Goal: Task Accomplishment & Management: Use online tool/utility

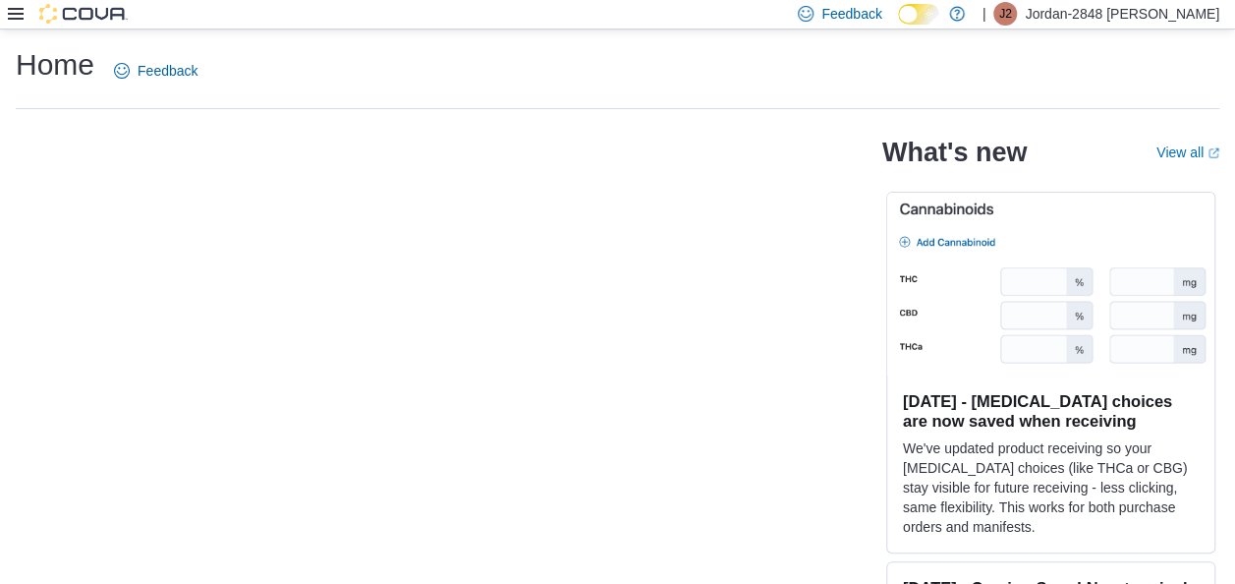
click at [19, 16] on icon at bounding box center [16, 14] width 16 height 16
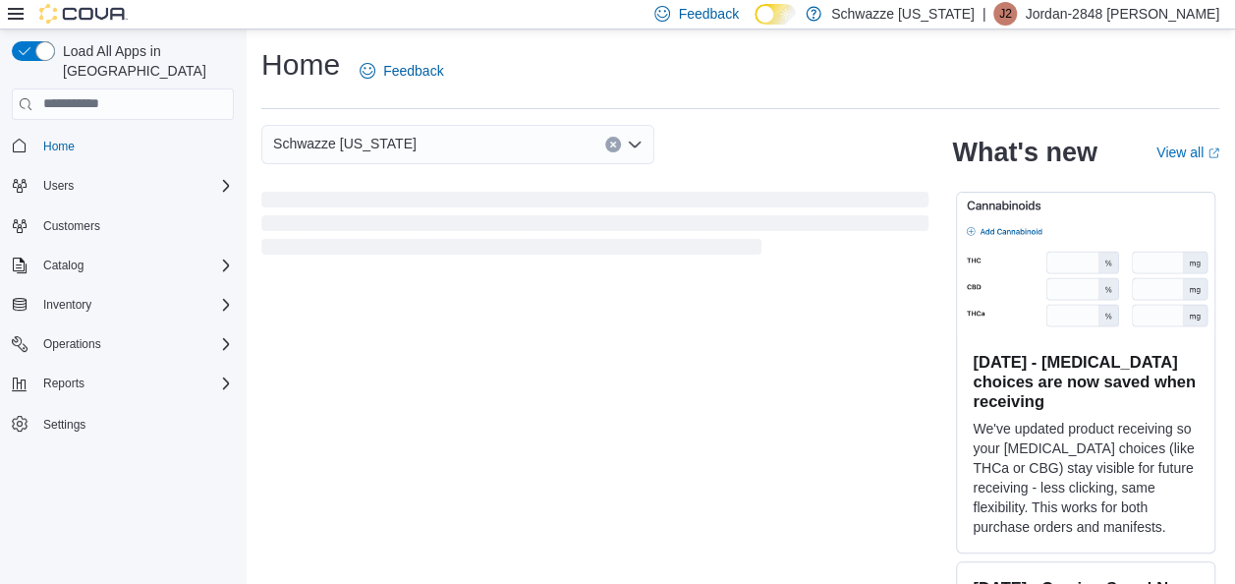
scroll to position [57, 0]
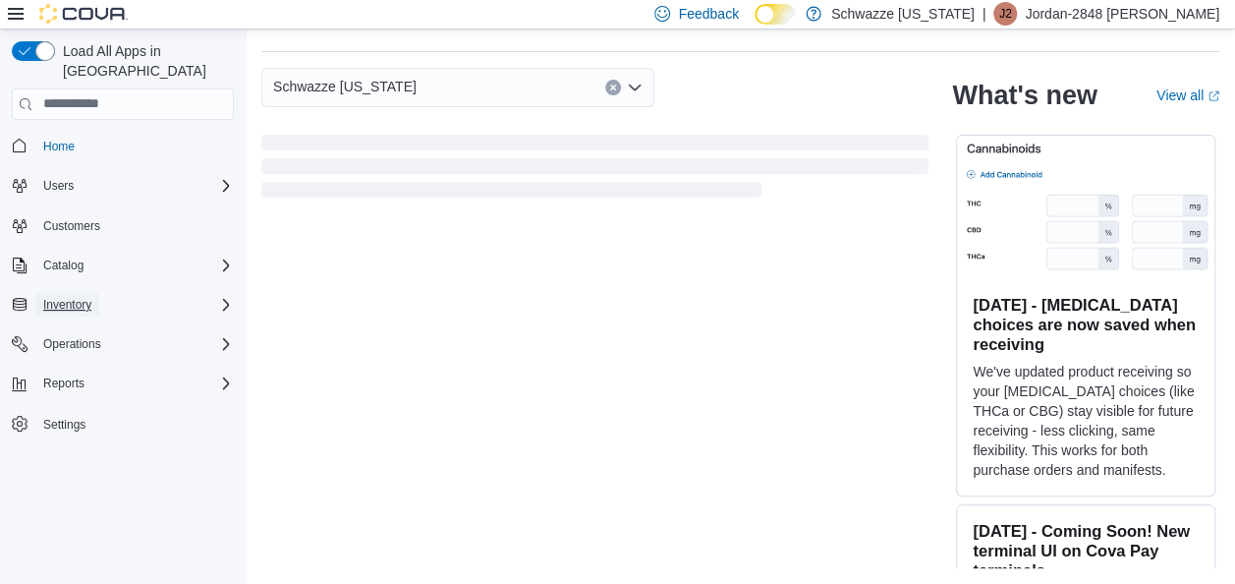
click at [73, 297] on span "Inventory" at bounding box center [67, 305] width 48 height 16
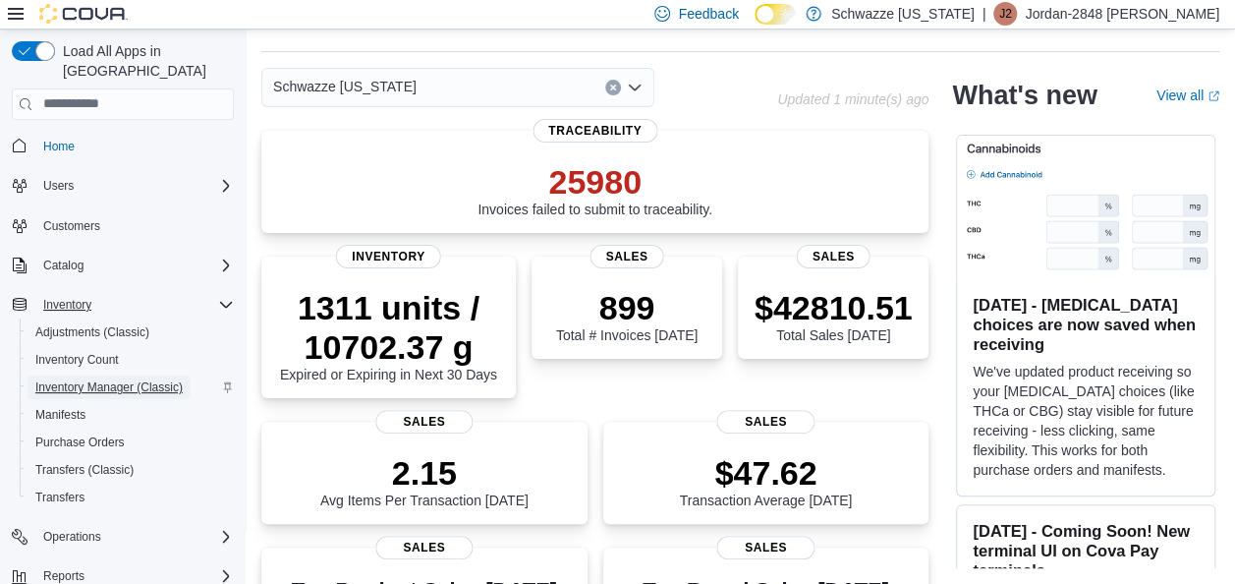
click at [108, 379] on span "Inventory Manager (Classic)" at bounding box center [108, 387] width 147 height 16
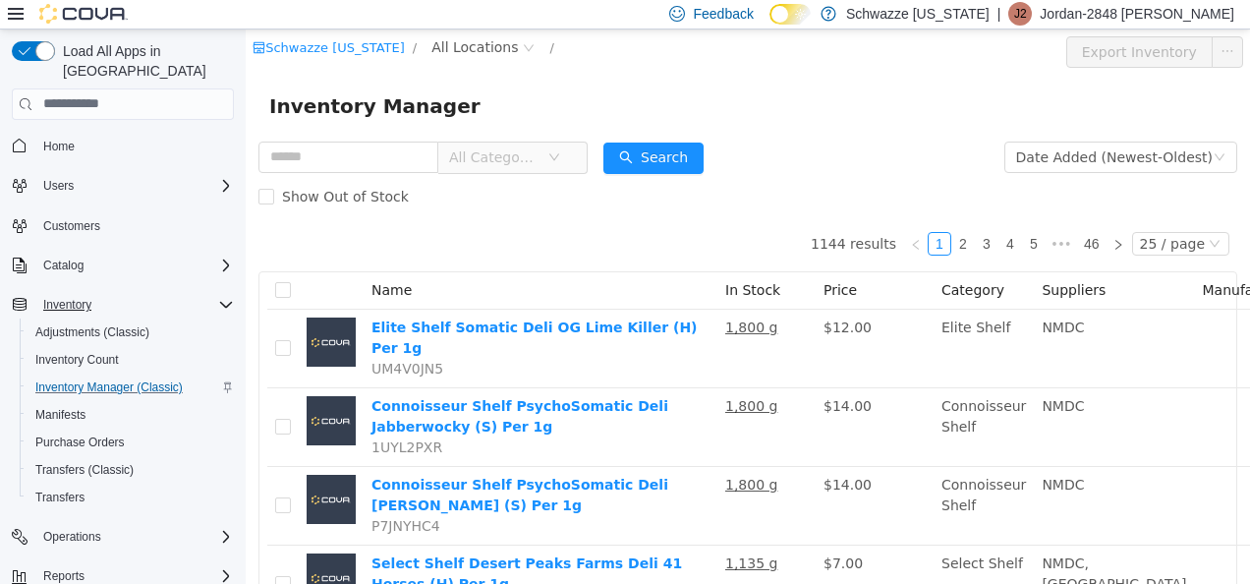
click at [20, 4] on div at bounding box center [68, 14] width 120 height 20
click at [14, 12] on icon at bounding box center [16, 14] width 16 height 16
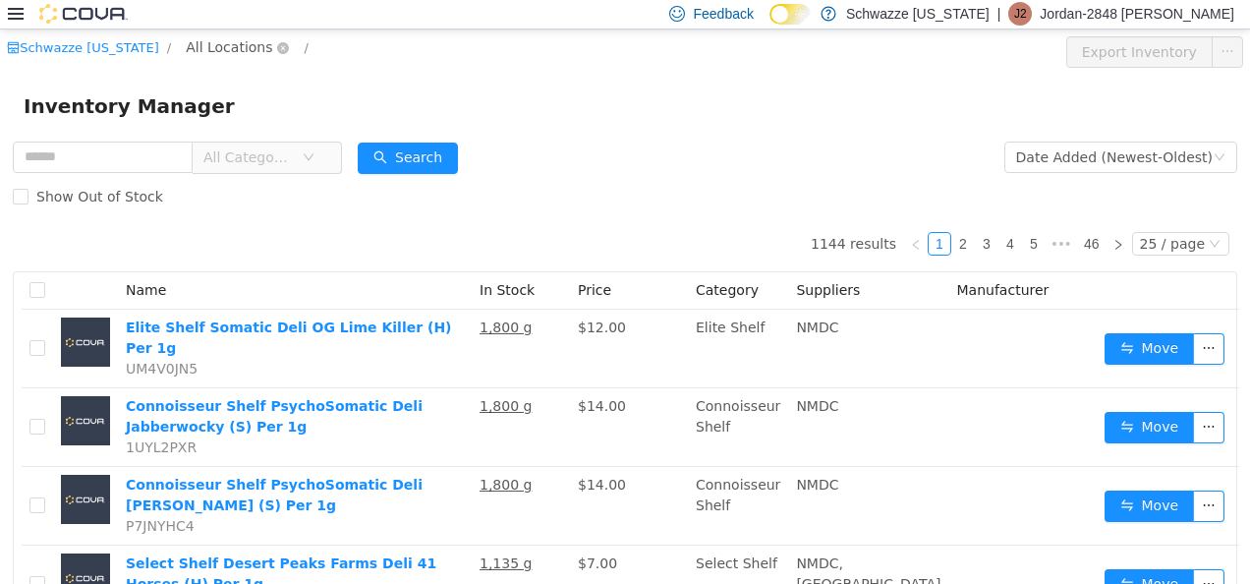
click at [234, 54] on span "All Locations" at bounding box center [229, 46] width 86 height 22
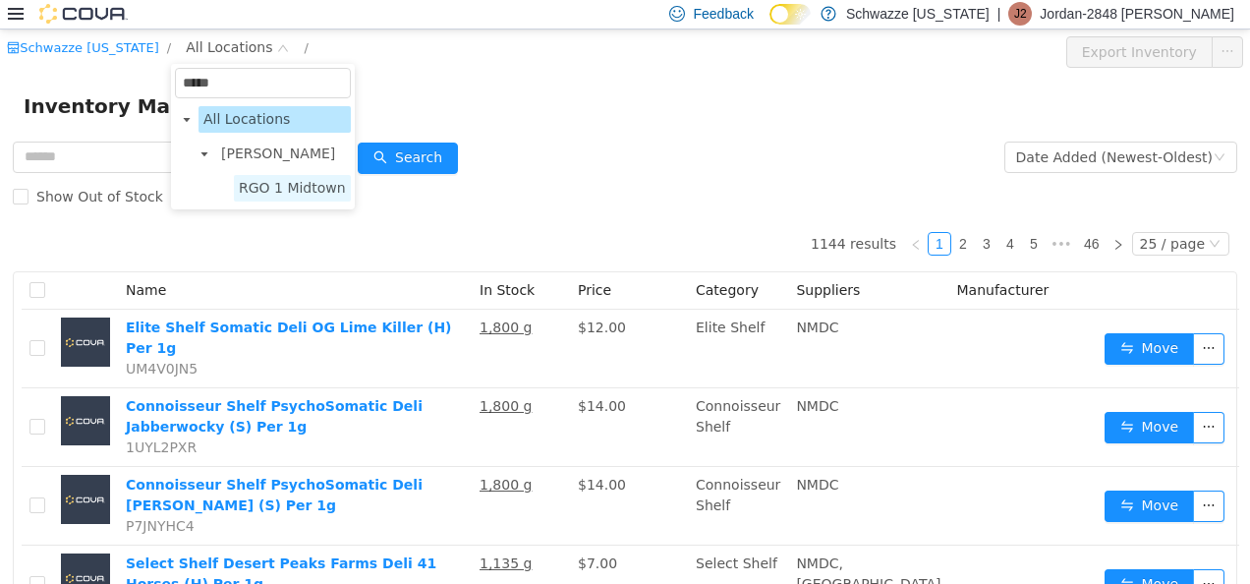
type input "*****"
click at [256, 186] on span "RGO 1 Midtown" at bounding box center [292, 187] width 107 height 16
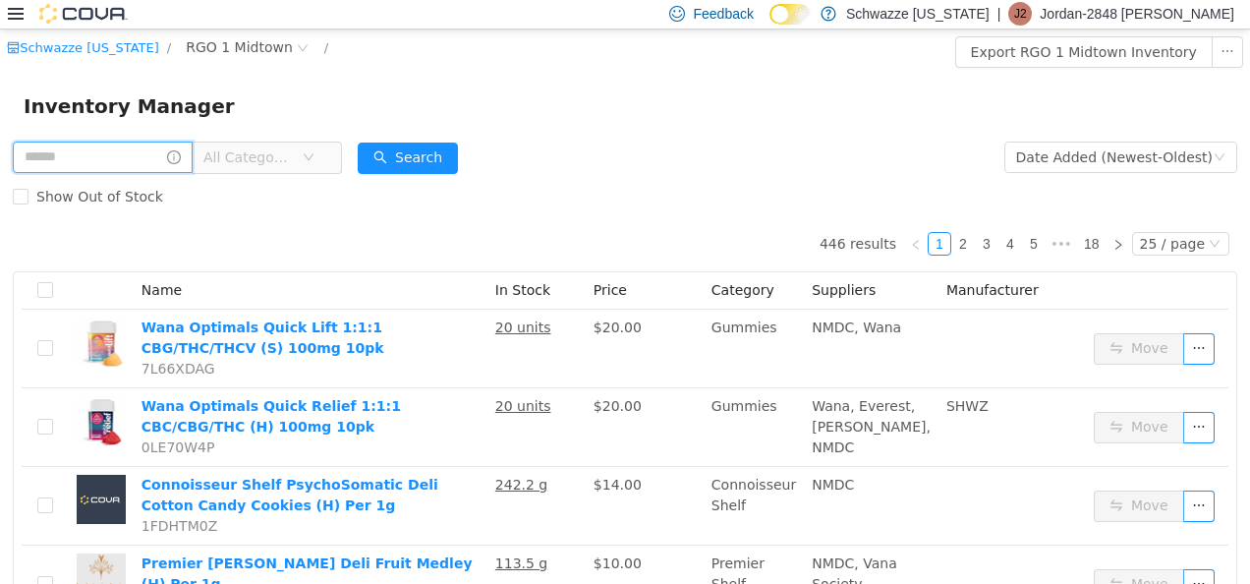
click at [130, 164] on input "text" at bounding box center [103, 156] width 180 height 31
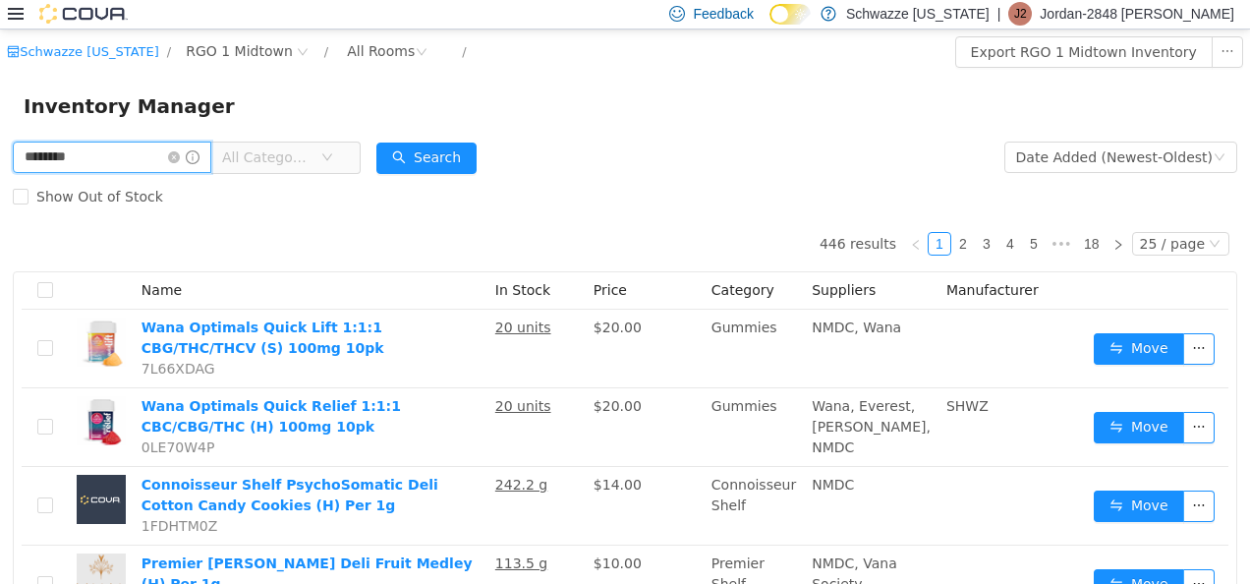
type input "********"
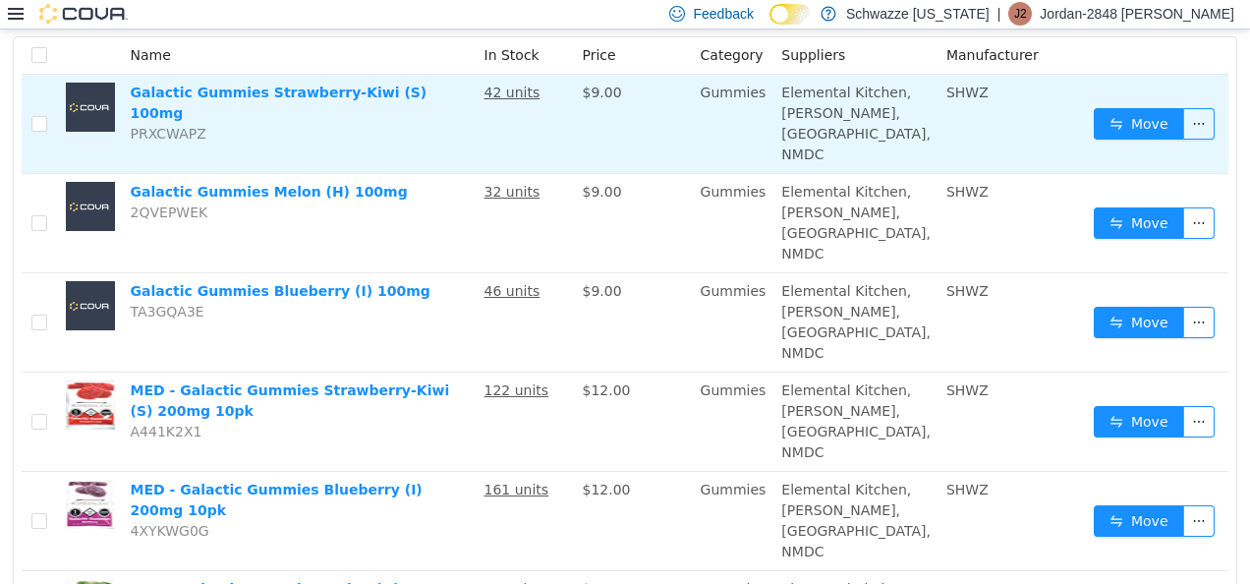
scroll to position [251, 0]
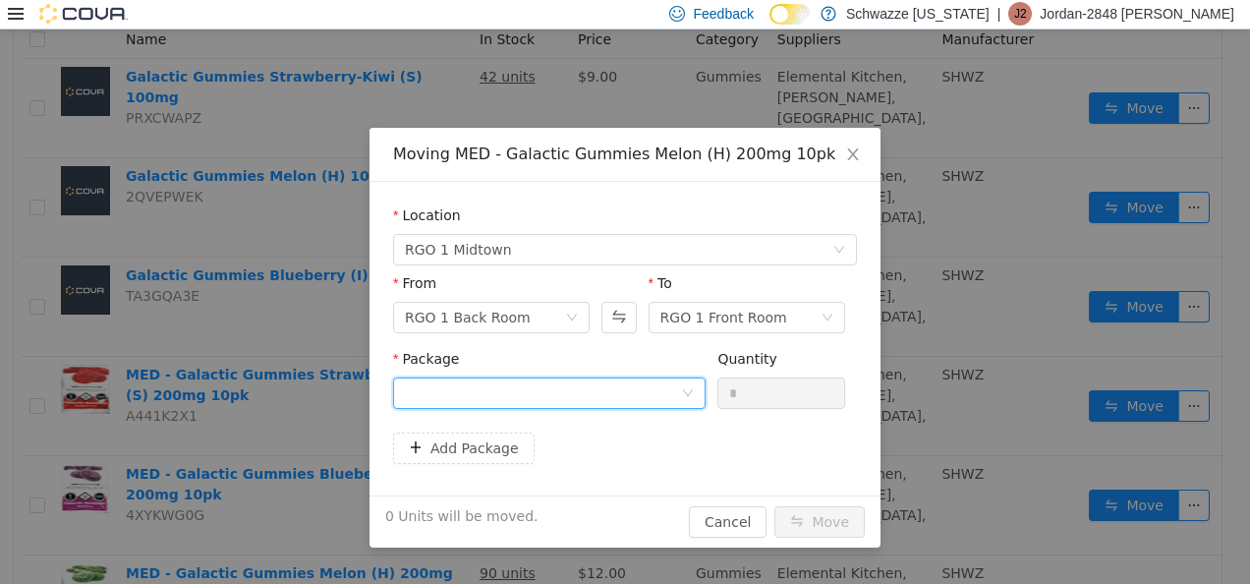
click at [532, 392] on div at bounding box center [543, 391] width 276 height 29
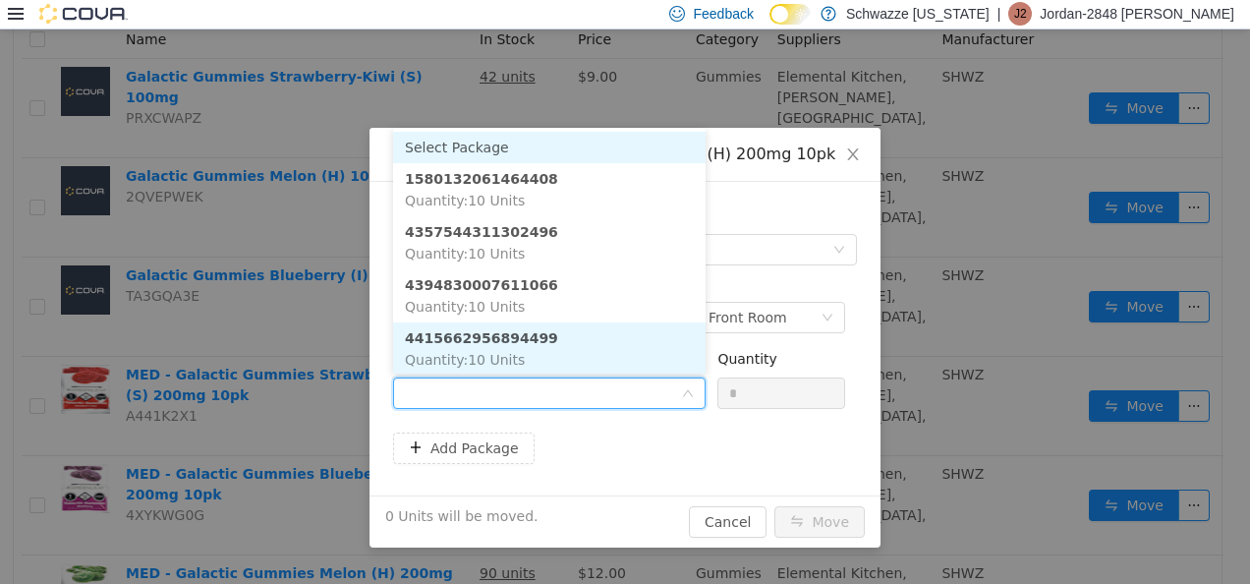
scroll to position [2, 0]
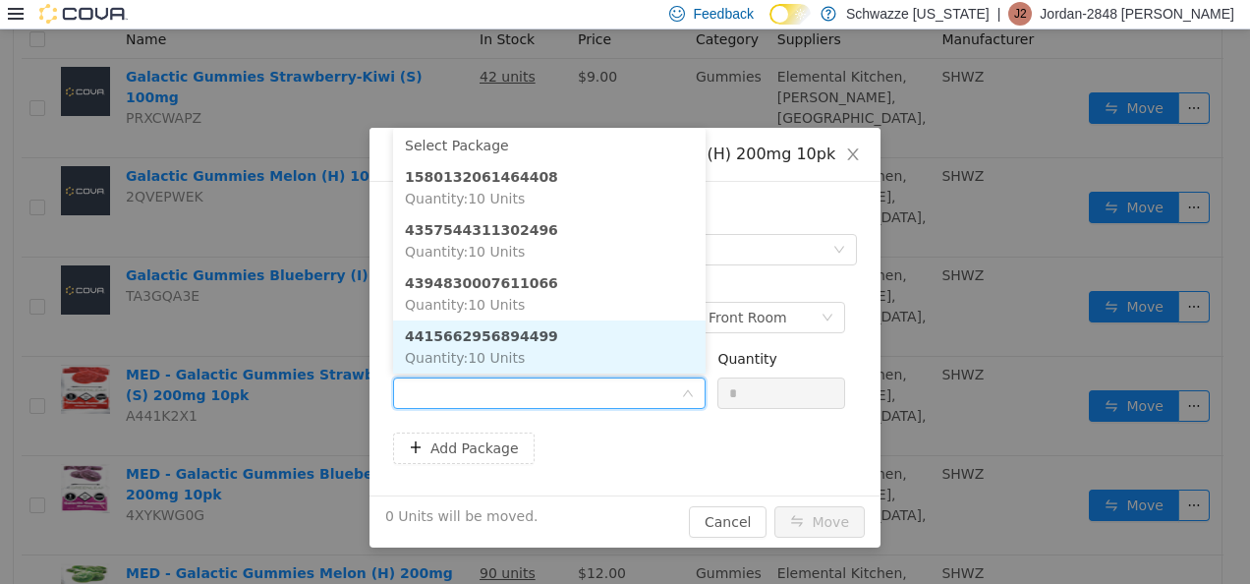
click at [521, 337] on strong "4415662956894499" at bounding box center [481, 335] width 153 height 16
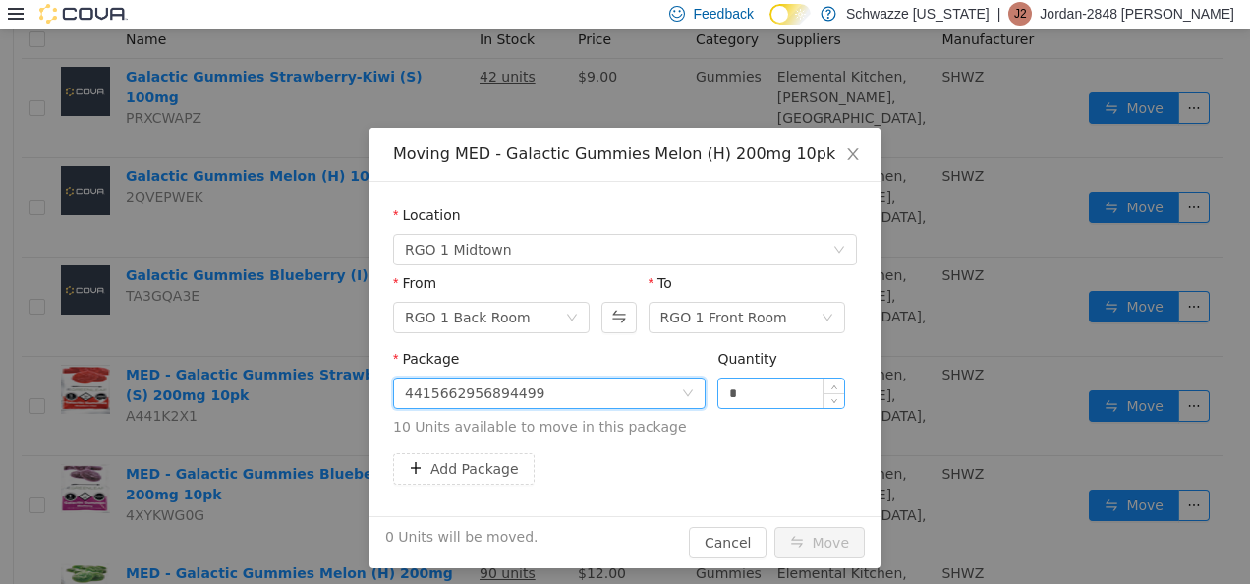
click at [718, 399] on input "*" at bounding box center [781, 391] width 126 height 29
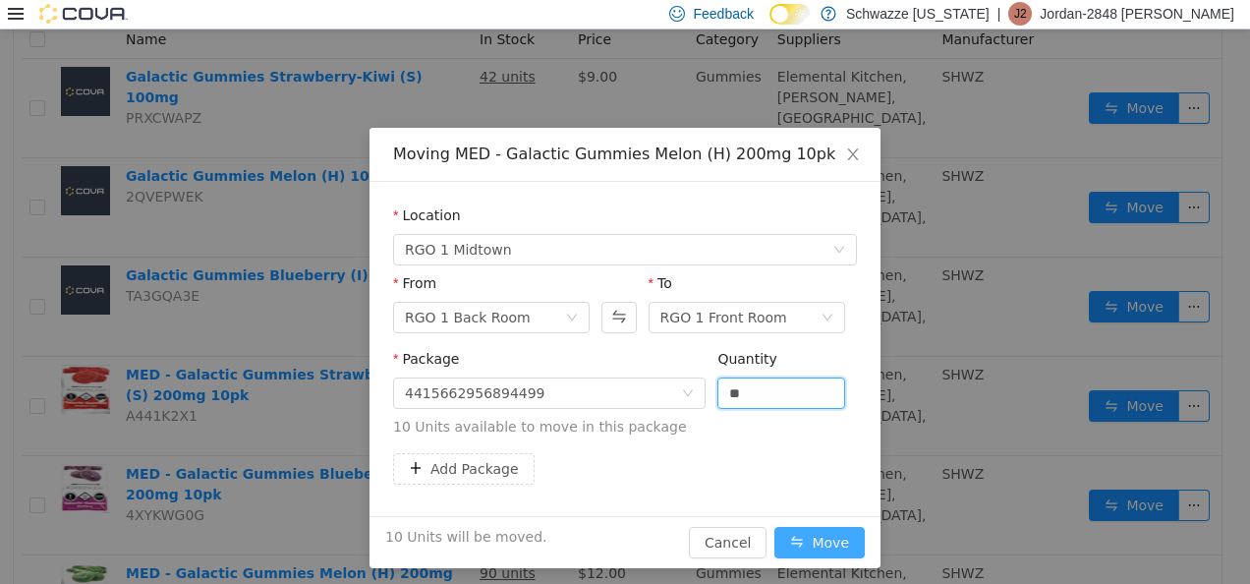
type input "**"
click at [791, 533] on button "Move" at bounding box center [819, 541] width 90 height 31
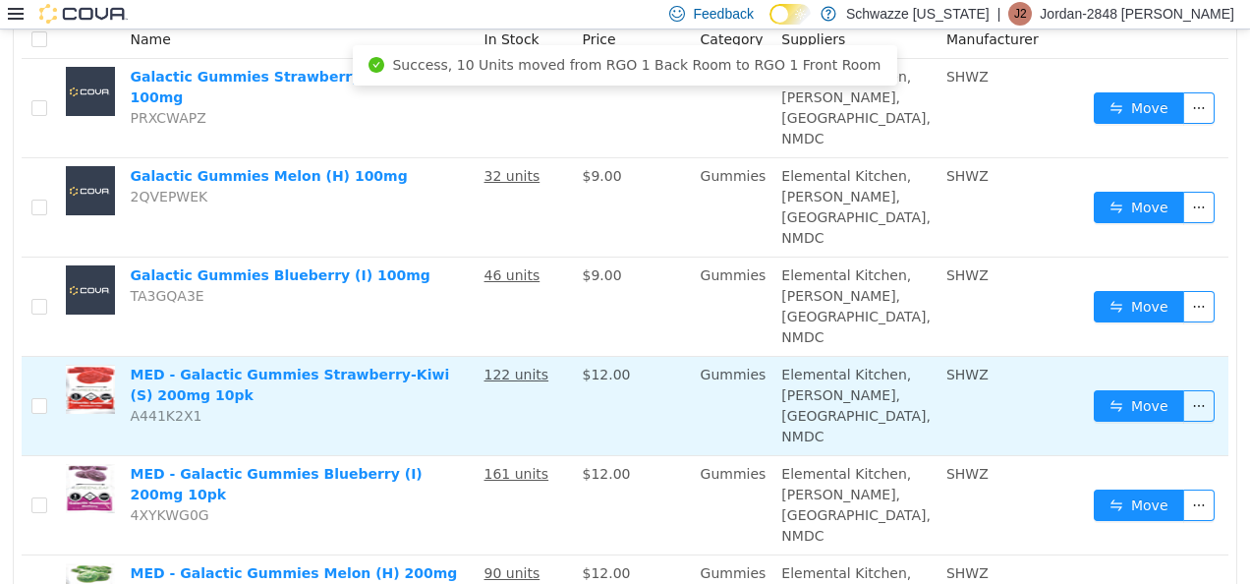
scroll to position [0, 0]
